Goal: Task Accomplishment & Management: Manage account settings

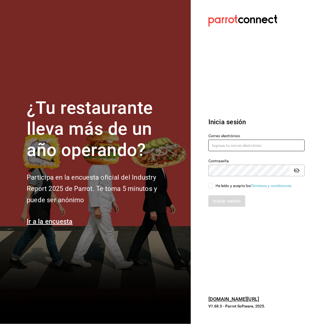
type input "[EMAIL_ADDRESS][DOMAIN_NAME]"
click at [210, 186] on input "He leído y acepto los Términos y condiciones." at bounding box center [210, 185] width 5 height 5
checkbox input "true"
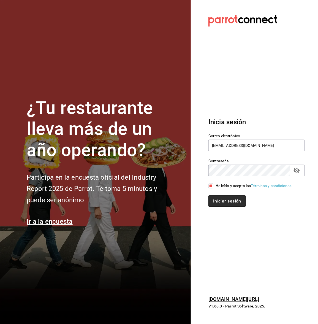
click at [215, 201] on button "Iniciar sesión" at bounding box center [226, 201] width 37 height 12
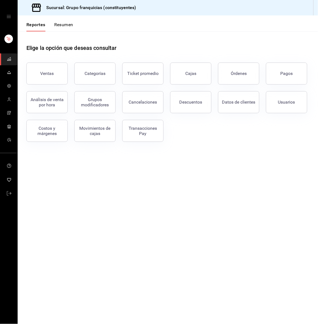
click at [71, 26] on button "Resumen" at bounding box center [63, 26] width 19 height 9
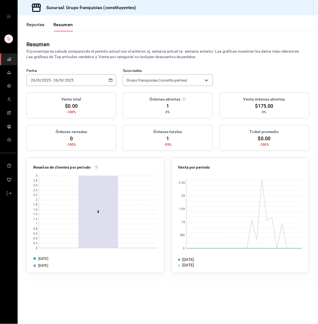
click at [52, 77] on div "[DATE] [DATE] - [DATE] [DATE]" at bounding box center [71, 80] width 90 height 12
click at [52, 91] on li "Hoy" at bounding box center [53, 97] width 52 height 12
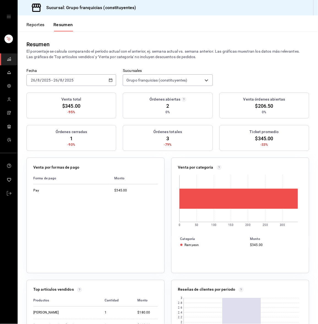
click at [72, 79] on input "2025" at bounding box center [68, 80] width 9 height 4
click at [52, 92] on li "Hoy" at bounding box center [53, 97] width 52 height 12
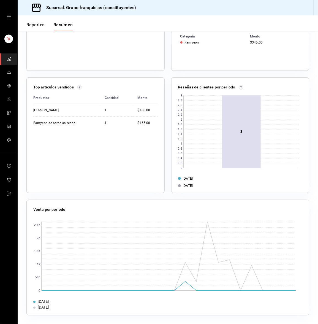
click at [52, 92] on div "Top artículos vendidos" at bounding box center [95, 88] width 124 height 8
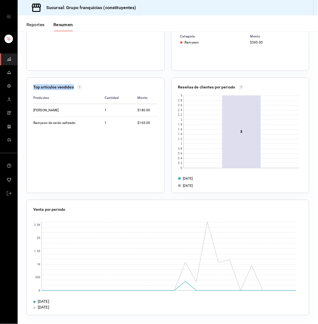
click at [7, 14] on button "open drawer" at bounding box center [9, 16] width 4 height 4
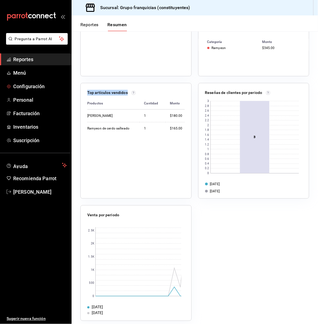
click button "mailbox folders" at bounding box center [32, 16] width 50 height 8
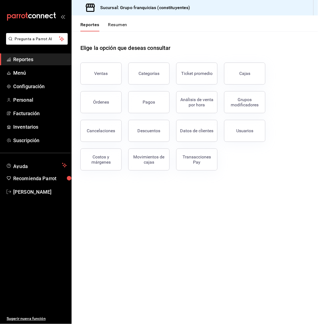
click at [32, 55] on link "Reportes" at bounding box center [35, 59] width 71 height 12
click at [21, 60] on span "Reportes" at bounding box center [40, 59] width 54 height 7
click at [110, 26] on button "Resumen" at bounding box center [117, 26] width 19 height 9
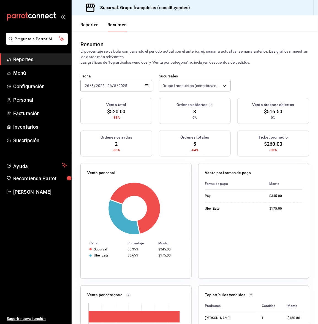
click at [85, 26] on button "Reportes" at bounding box center [89, 26] width 18 height 9
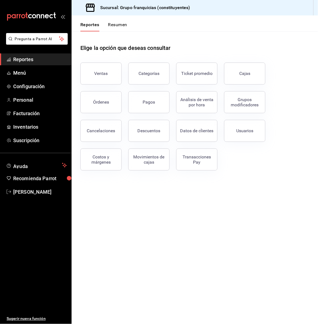
click at [120, 24] on button "Resumen" at bounding box center [117, 26] width 19 height 9
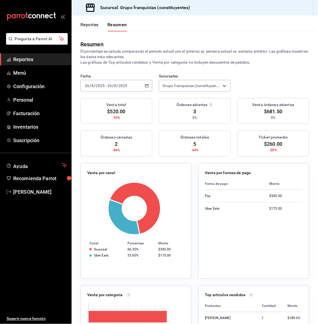
click at [120, 24] on button "Resumen" at bounding box center [117, 26] width 20 height 9
click at [67, 17] on div "mailbox folders" at bounding box center [35, 16] width 71 height 33
click at [63, 16] on icon "open_drawer_menu" at bounding box center [63, 16] width 4 height 4
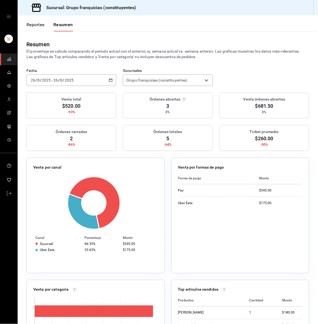
click at [39, 84] on div "[DATE] [DATE] - [DATE] [DATE]" at bounding box center [71, 80] width 90 height 12
click at [40, 101] on li "Hoy" at bounding box center [53, 97] width 52 height 12
click at [78, 80] on div "[DATE] [DATE] - [DATE] [DATE]" at bounding box center [71, 80] width 90 height 12
click at [63, 94] on span "Hoy" at bounding box center [52, 97] width 43 height 6
click at [83, 77] on div "[DATE] [DATE] - [DATE] [DATE]" at bounding box center [71, 80] width 90 height 12
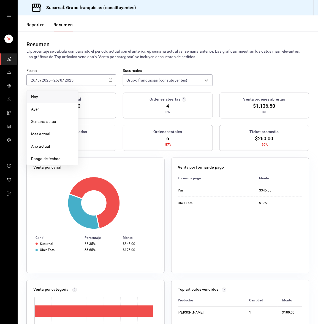
click at [69, 92] on li "Hoy" at bounding box center [53, 97] width 52 height 12
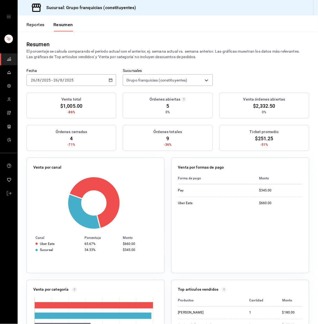
click at [68, 78] on input "2025" at bounding box center [68, 80] width 9 height 4
click at [56, 95] on span "Hoy" at bounding box center [52, 97] width 43 height 6
click at [56, 79] on input "26" at bounding box center [55, 80] width 5 height 4
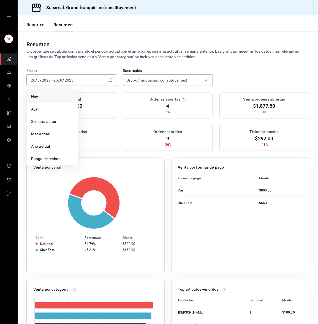
click at [46, 93] on li "Hoy" at bounding box center [53, 97] width 52 height 12
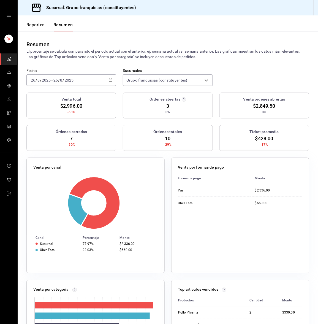
click at [44, 79] on input "2025" at bounding box center [46, 80] width 9 height 4
click at [40, 92] on li "Hoy" at bounding box center [53, 97] width 52 height 12
click at [61, 81] on input "8" at bounding box center [61, 80] width 3 height 4
click at [55, 92] on li "Hoy" at bounding box center [53, 97] width 52 height 12
click at [88, 80] on div "[DATE] [DATE] - [DATE] [DATE]" at bounding box center [71, 80] width 90 height 12
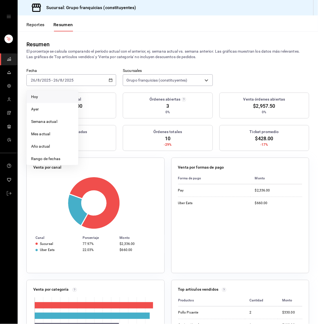
click at [62, 101] on li "Hoy" at bounding box center [53, 97] width 52 height 12
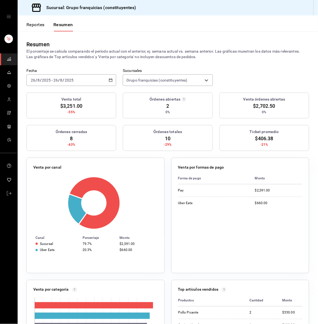
click at [93, 79] on div "[DATE] [DATE] - [DATE] [DATE]" at bounding box center [71, 80] width 90 height 12
click at [51, 99] on span "Hoy" at bounding box center [52, 97] width 43 height 6
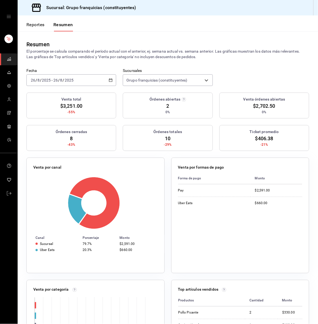
click at [75, 68] on div "Fecha [DATE] [DATE] - [DATE] [DATE]" at bounding box center [71, 77] width 90 height 18
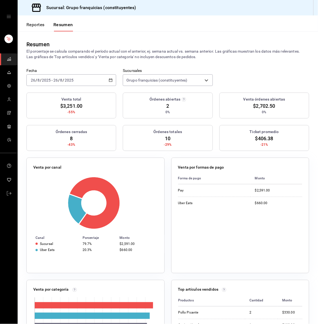
click at [77, 80] on div "[DATE] [DATE] - [DATE] [DATE]" at bounding box center [71, 80] width 90 height 12
click at [62, 93] on li "Hoy" at bounding box center [53, 97] width 52 height 12
click at [88, 80] on div "[DATE] [DATE] - [DATE] [DATE]" at bounding box center [71, 80] width 90 height 12
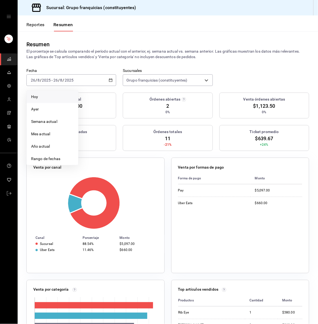
click at [56, 96] on span "Hoy" at bounding box center [52, 97] width 43 height 6
click at [81, 78] on div "[DATE] [DATE] - [DATE] [DATE]" at bounding box center [71, 80] width 90 height 12
click at [65, 91] on li "Hoy" at bounding box center [53, 97] width 52 height 12
click at [31, 79] on input "26" at bounding box center [33, 80] width 5 height 4
click at [33, 98] on span "Hoy" at bounding box center [52, 97] width 43 height 6
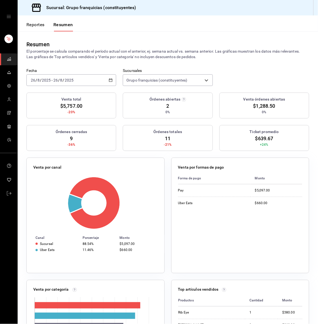
click at [54, 53] on p "El porcentaje se calcula comparando el período actual con el anterior, ej. sema…" at bounding box center [167, 53] width 283 height 11
click at [39, 23] on button "Reportes" at bounding box center [35, 26] width 18 height 9
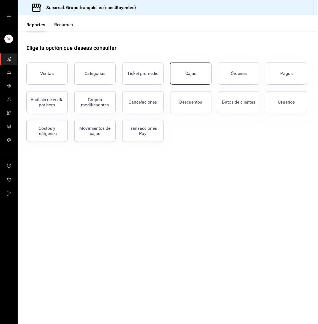
click at [189, 71] on div "Cajas" at bounding box center [190, 73] width 11 height 5
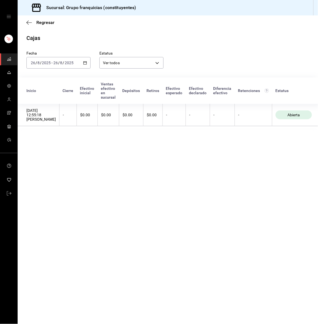
click at [54, 59] on div "[DATE] [DATE] - [DATE] [DATE]" at bounding box center [58, 63] width 64 height 12
click at [39, 87] on li "Ayer" at bounding box center [53, 92] width 52 height 12
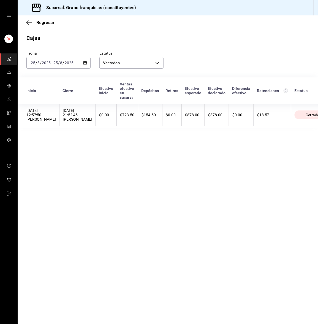
click at [2, 58] on link "mailbox folders" at bounding box center [8, 59] width 17 height 12
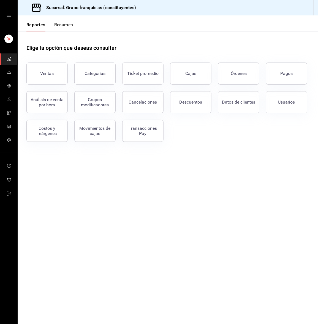
click at [60, 25] on button "Resumen" at bounding box center [63, 26] width 19 height 9
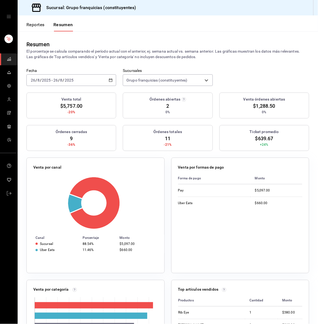
click at [69, 79] on input "2025" at bounding box center [68, 80] width 9 height 4
click at [53, 92] on li "Hoy" at bounding box center [53, 97] width 52 height 12
